Goal: Task Accomplishment & Management: Use online tool/utility

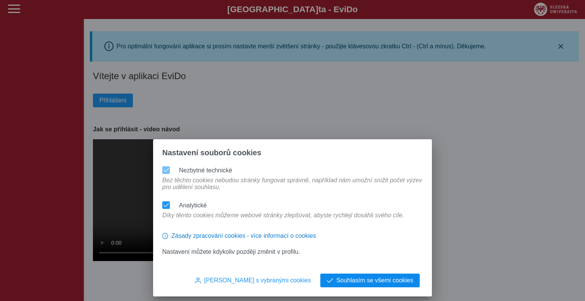
click at [372, 278] on span "Souhlasím se všemi cookies" at bounding box center [374, 280] width 77 height 7
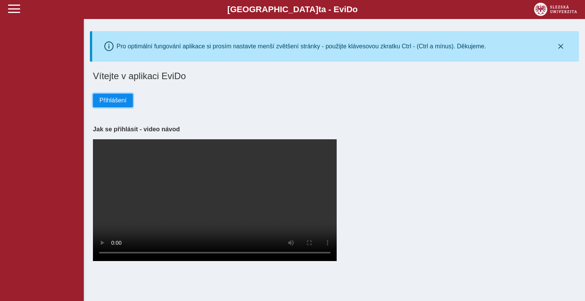
click at [106, 103] on span "Přihlášení" at bounding box center [112, 100] width 27 height 7
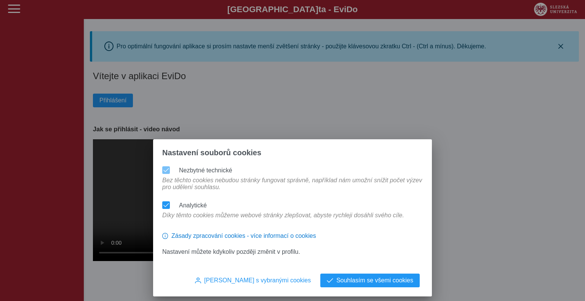
click at [352, 280] on span "Souhlasím se všemi cookies" at bounding box center [374, 280] width 77 height 7
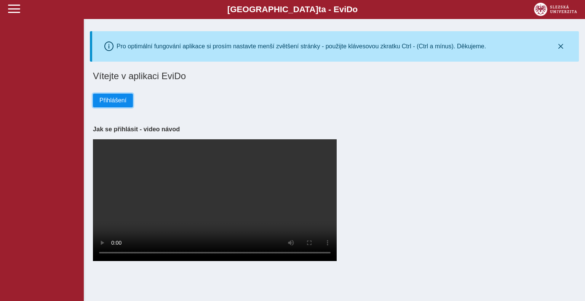
click at [115, 98] on span "Přihlášení" at bounding box center [112, 100] width 27 height 7
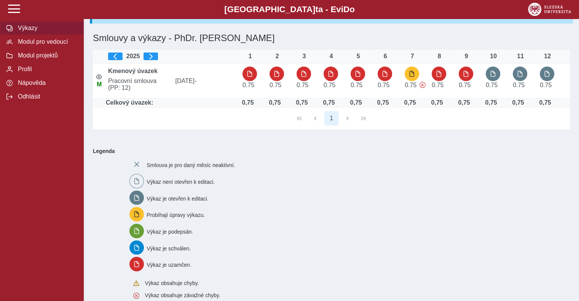
scroll to position [76, 0]
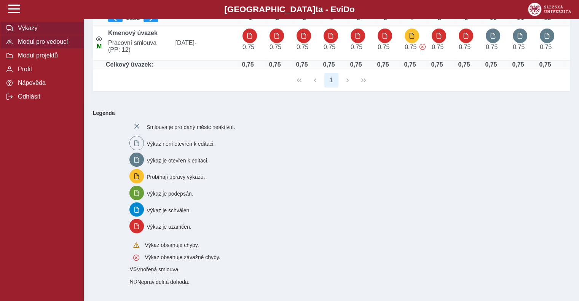
click at [37, 45] on span "Modul pro vedoucí" at bounding box center [47, 41] width 62 height 7
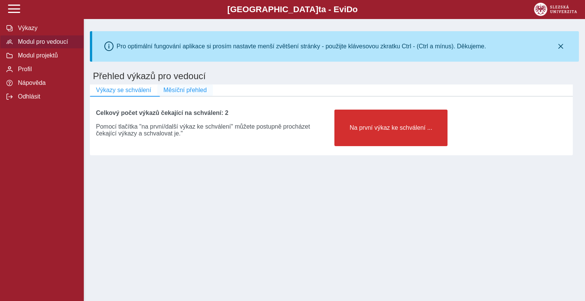
click at [176, 94] on span "Měsíční přehled" at bounding box center [184, 90] width 43 height 7
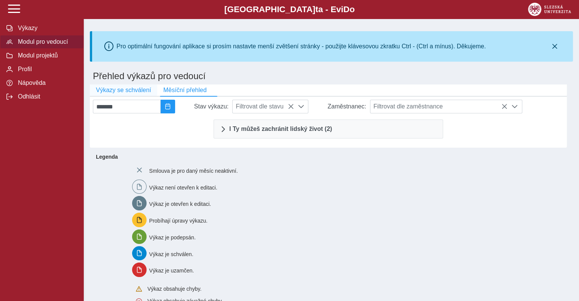
click at [116, 88] on span "Výkazy se schválení" at bounding box center [123, 90] width 55 height 7
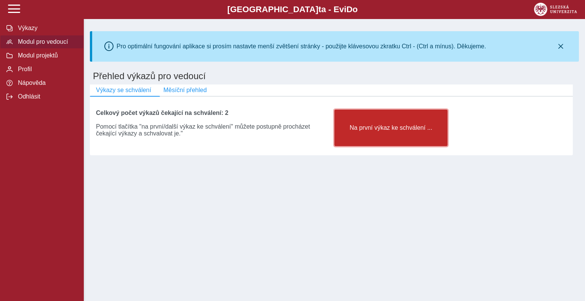
click at [384, 135] on button "Na první výkaz ke schválení ..." at bounding box center [390, 128] width 113 height 37
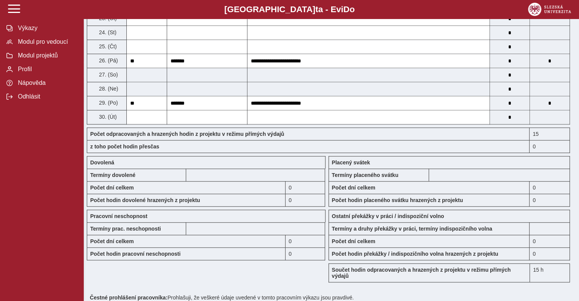
scroll to position [673, 0]
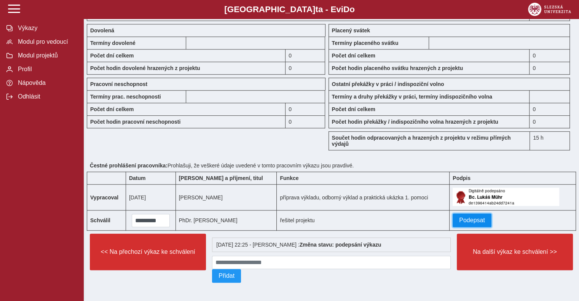
click at [465, 217] on span "Podepsat" at bounding box center [472, 220] width 26 height 7
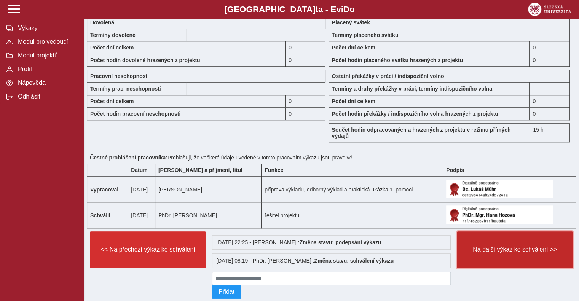
click at [494, 253] on span "Na další výkaz ke schválení >>" at bounding box center [514, 249] width 103 height 7
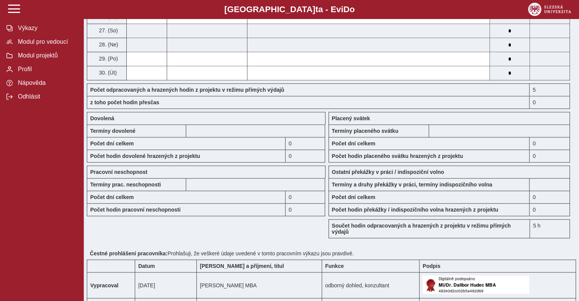
scroll to position [667, 0]
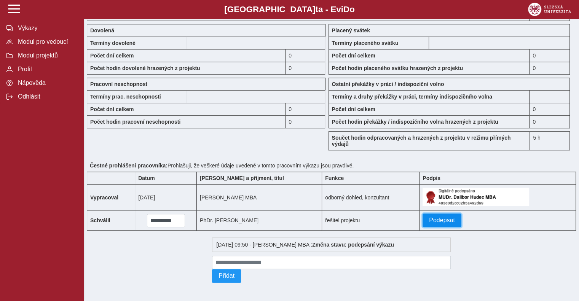
click at [431, 217] on span "Podepsat" at bounding box center [442, 220] width 26 height 7
